Goal: Participate in discussion: Engage in conversation with other users on a specific topic

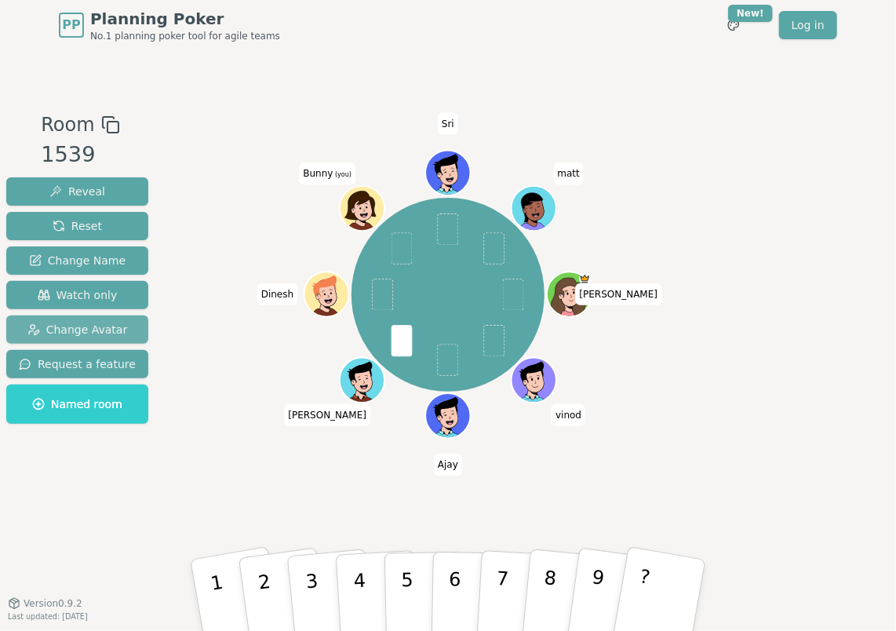
click at [62, 327] on span "Change Avatar" at bounding box center [77, 330] width 100 height 16
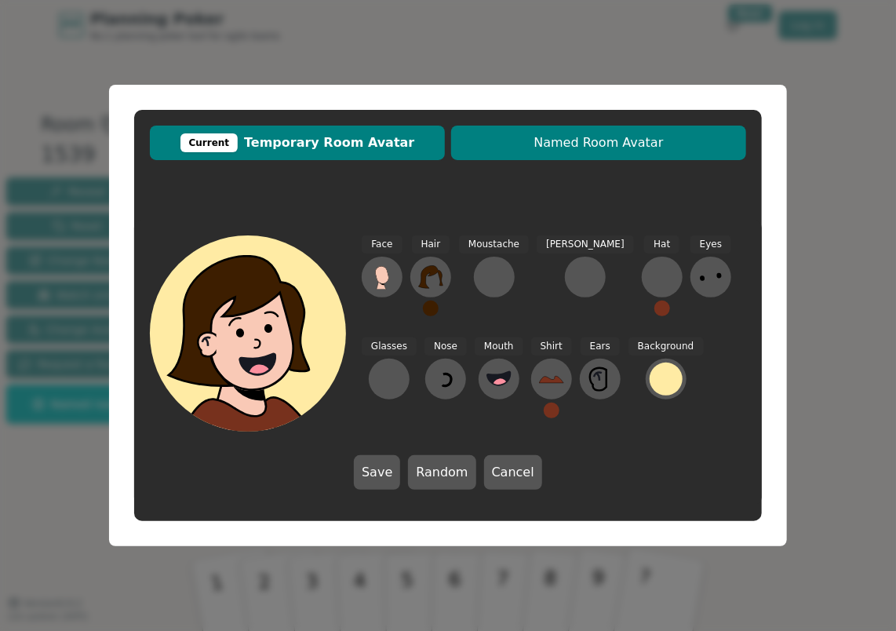
click at [487, 141] on span "Named Room Avatar" at bounding box center [598, 142] width 279 height 19
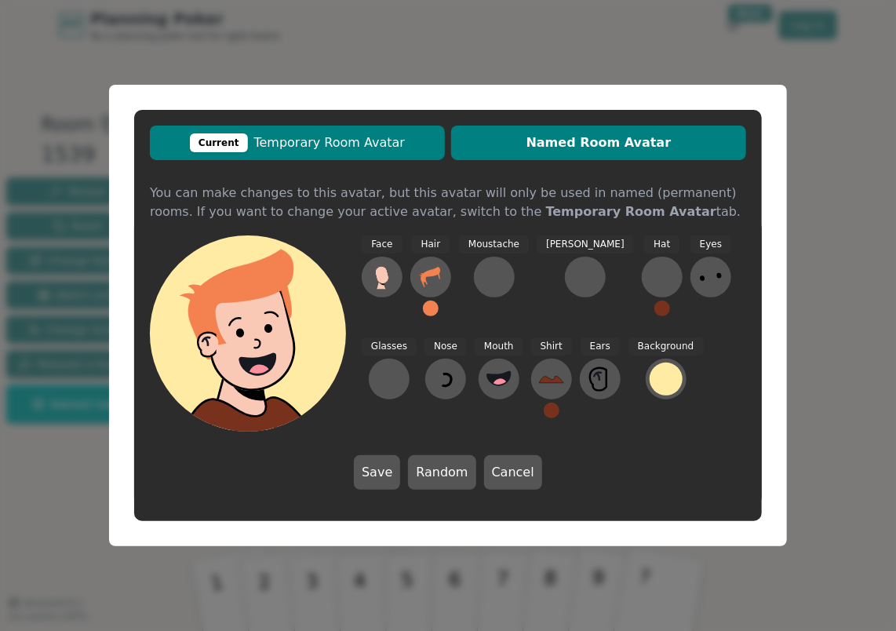
click at [418, 148] on span "Current Temporary Room Avatar" at bounding box center [297, 142] width 279 height 19
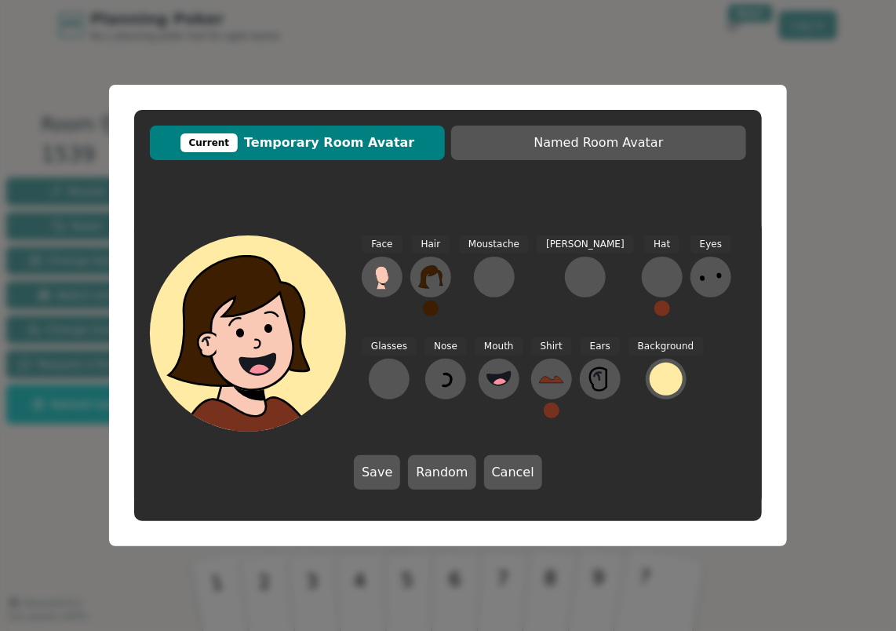
click at [427, 308] on button at bounding box center [431, 309] width 16 height 16
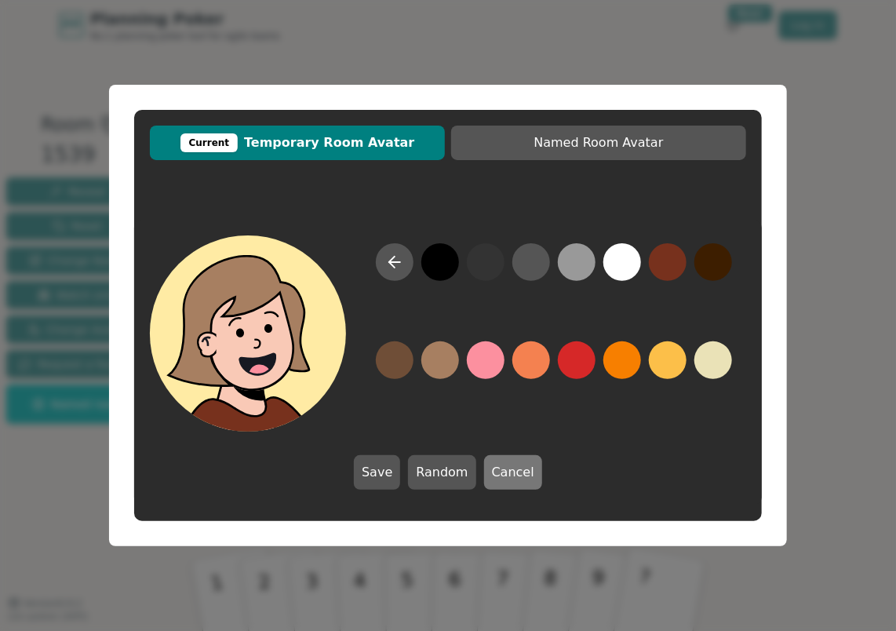
click at [509, 484] on button "Cancel" at bounding box center [513, 472] width 58 height 35
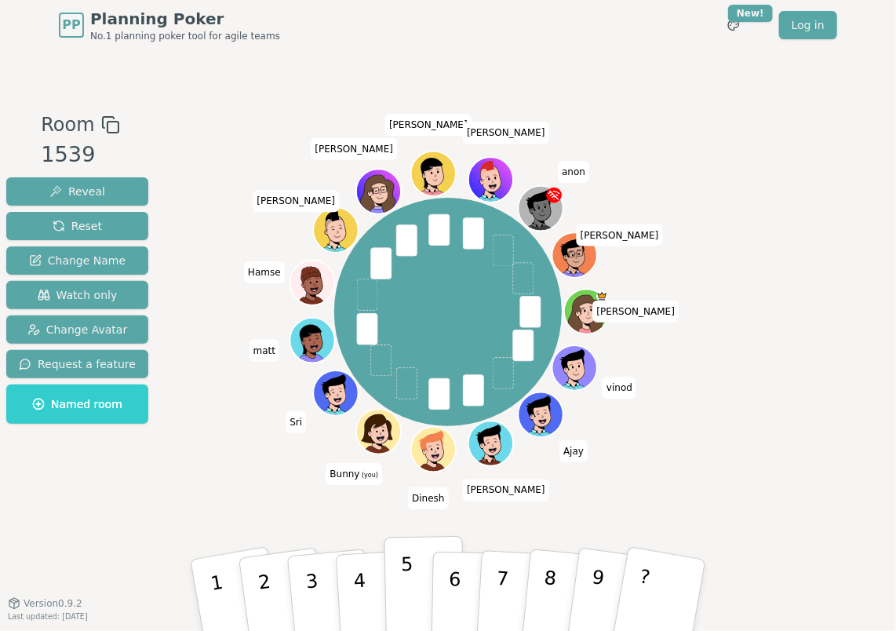
click at [402, 578] on p "5" at bounding box center [407, 595] width 13 height 85
